Goal: Obtain resource: Download file/media

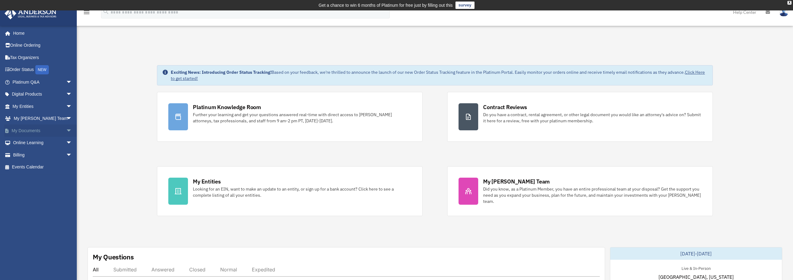
click at [66, 130] on span "arrow_drop_down" at bounding box center [72, 130] width 12 height 13
click at [22, 143] on link "Box" at bounding box center [45, 143] width 73 height 12
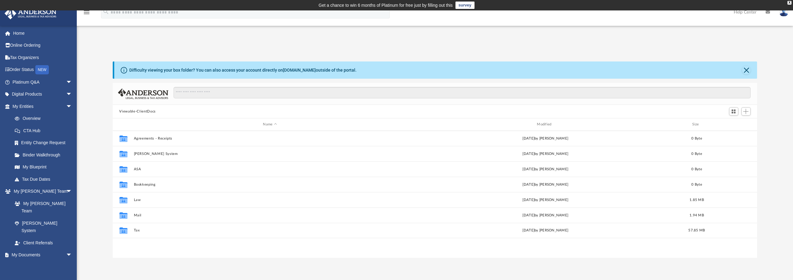
scroll to position [135, 640]
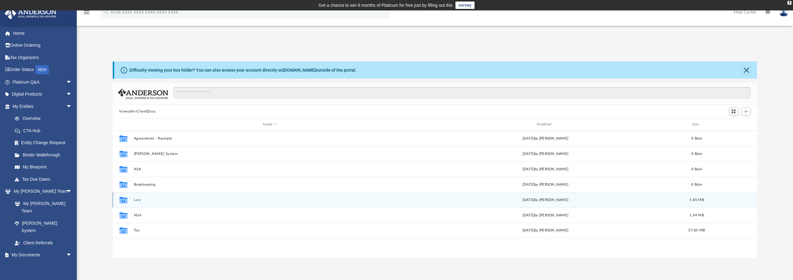
click at [180, 199] on button "Law" at bounding box center [270, 200] width 273 height 4
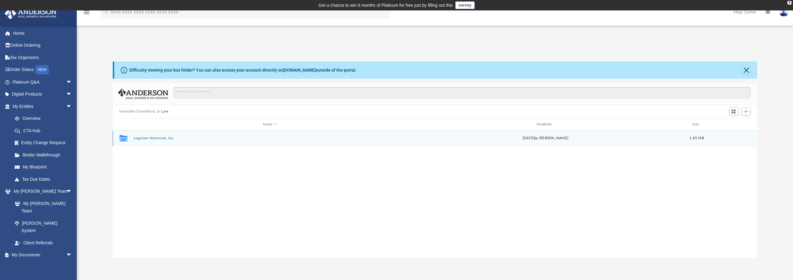
click at [154, 139] on button "Legatum Aeternum, Inc." at bounding box center [270, 138] width 273 height 4
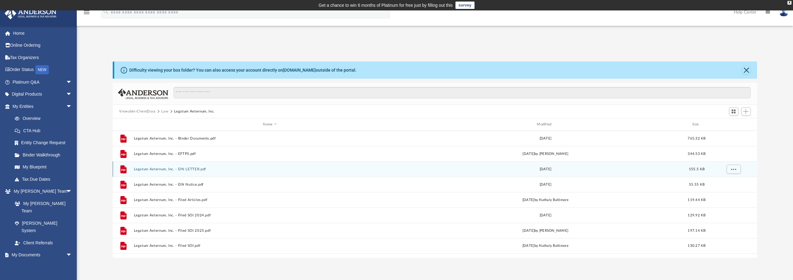
click at [217, 170] on button "Legatum Aeternum, Inc. - EIN LETTER.pdf" at bounding box center [270, 169] width 273 height 4
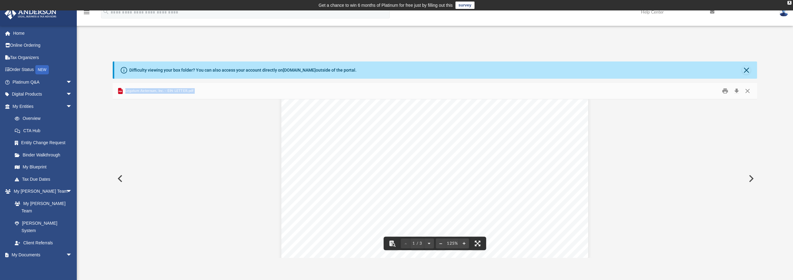
scroll to position [61, 0]
